Goal: Navigation & Orientation: Go to known website

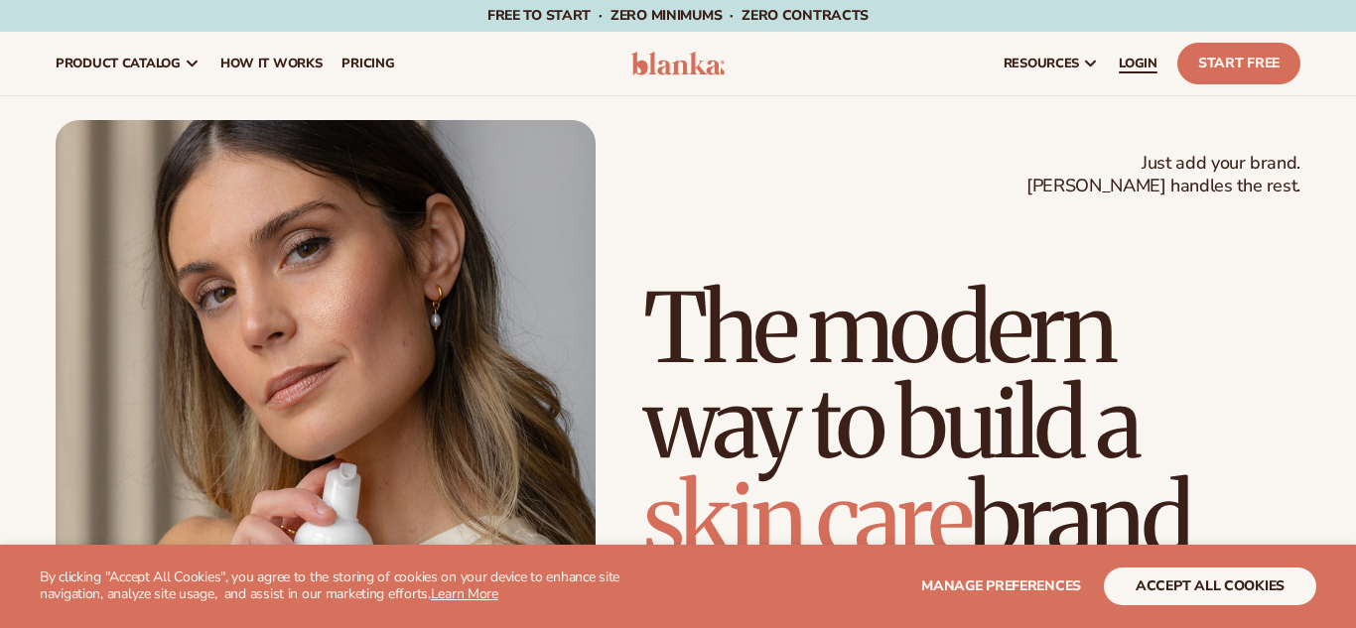
click at [1136, 63] on span "LOGIN" at bounding box center [1138, 64] width 39 height 16
